Goal: Transaction & Acquisition: Purchase product/service

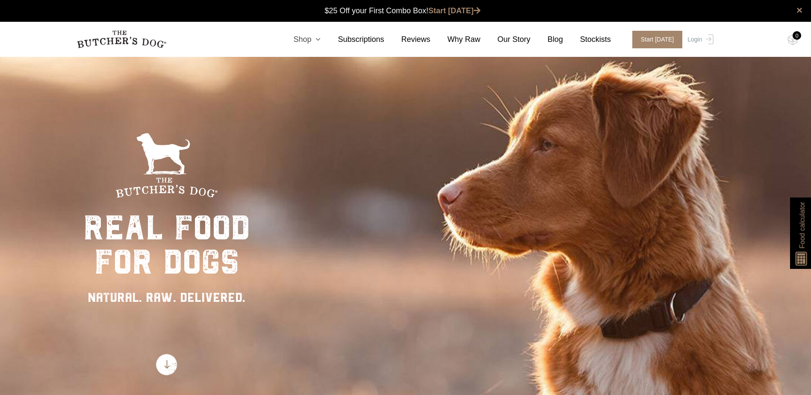
click at [319, 40] on link "Shop" at bounding box center [298, 40] width 44 height 12
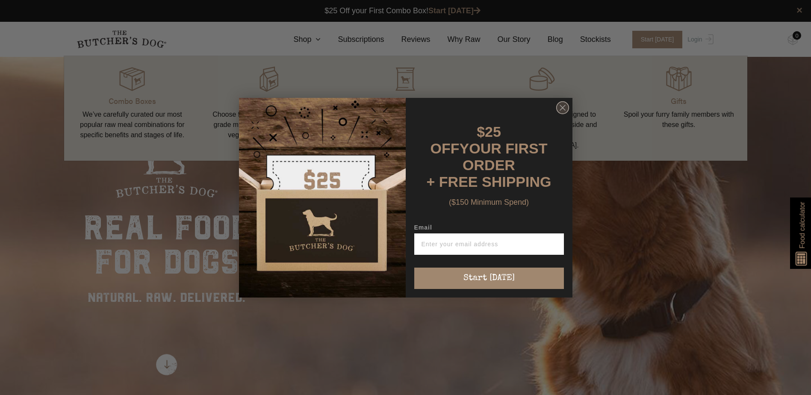
click at [560, 110] on circle "Close dialog" at bounding box center [562, 107] width 12 height 12
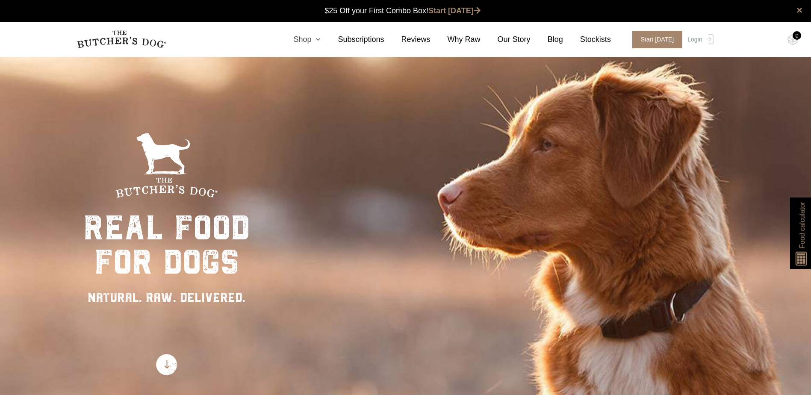
click at [315, 40] on link "Shop" at bounding box center [298, 40] width 44 height 12
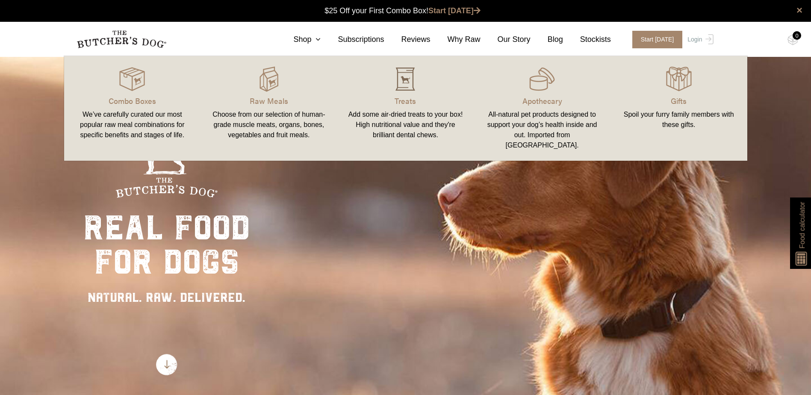
click at [412, 87] on img at bounding box center [405, 79] width 26 height 26
